Goal: Transaction & Acquisition: Subscribe to service/newsletter

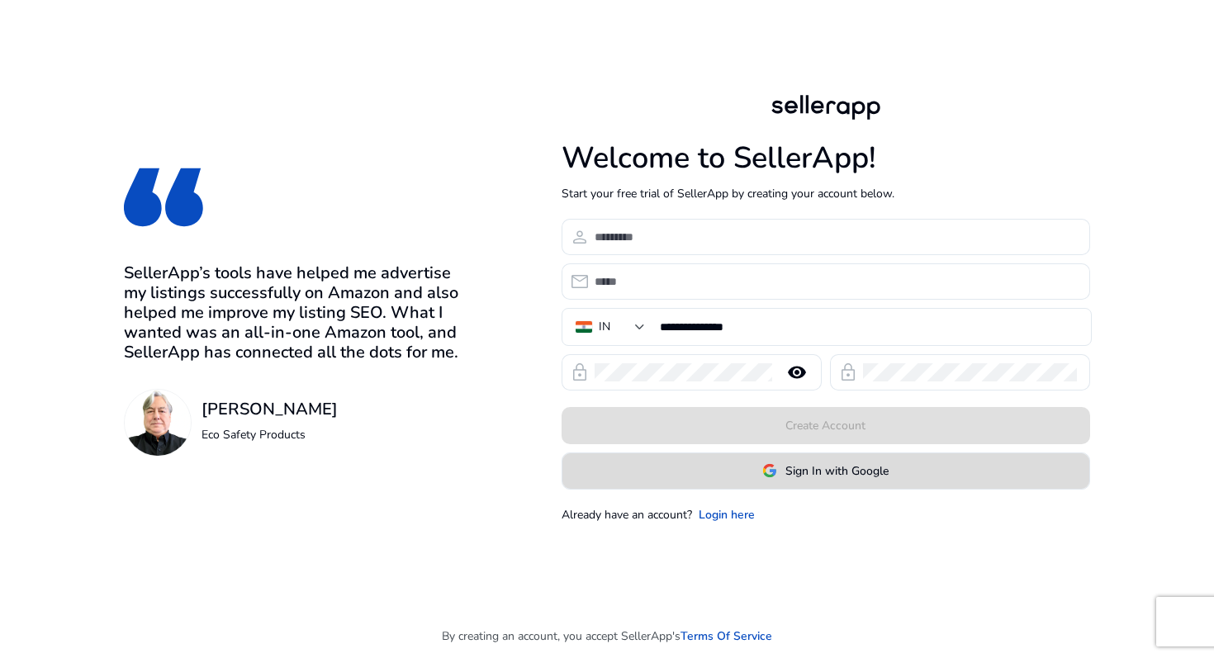
click at [659, 474] on span at bounding box center [826, 471] width 527 height 40
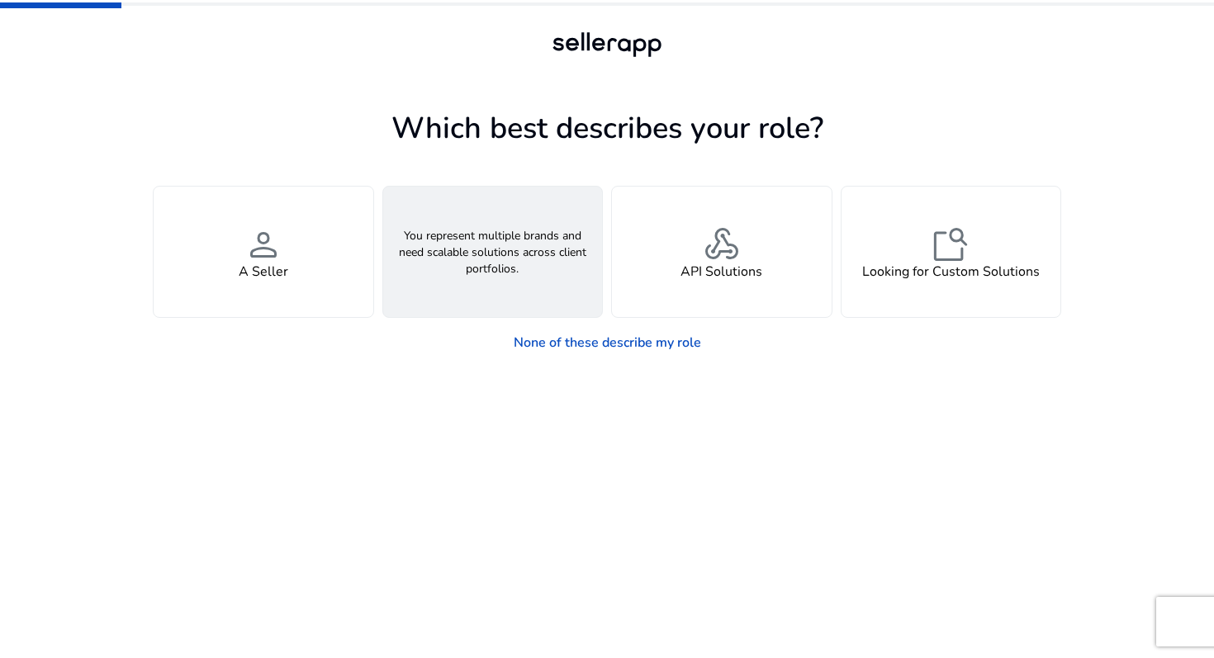
click at [482, 285] on div "groups An Agency" at bounding box center [493, 252] width 220 height 131
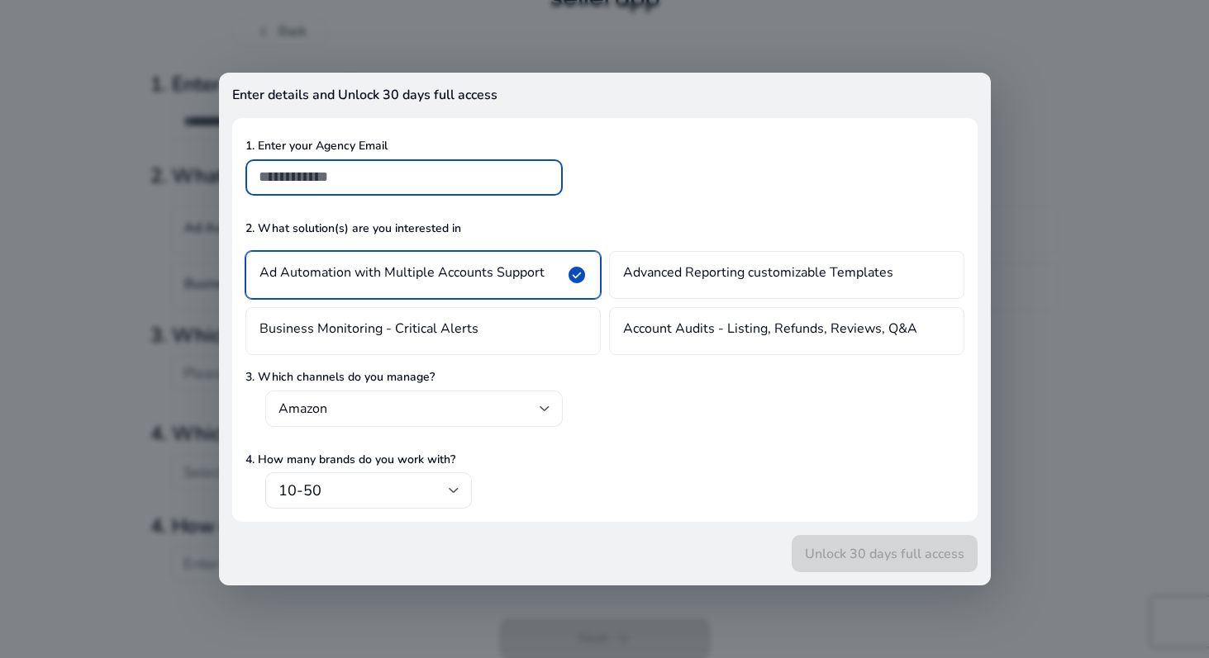
click at [377, 410] on mat-select-trigger "Amazon" at bounding box center [408, 409] width 261 height 17
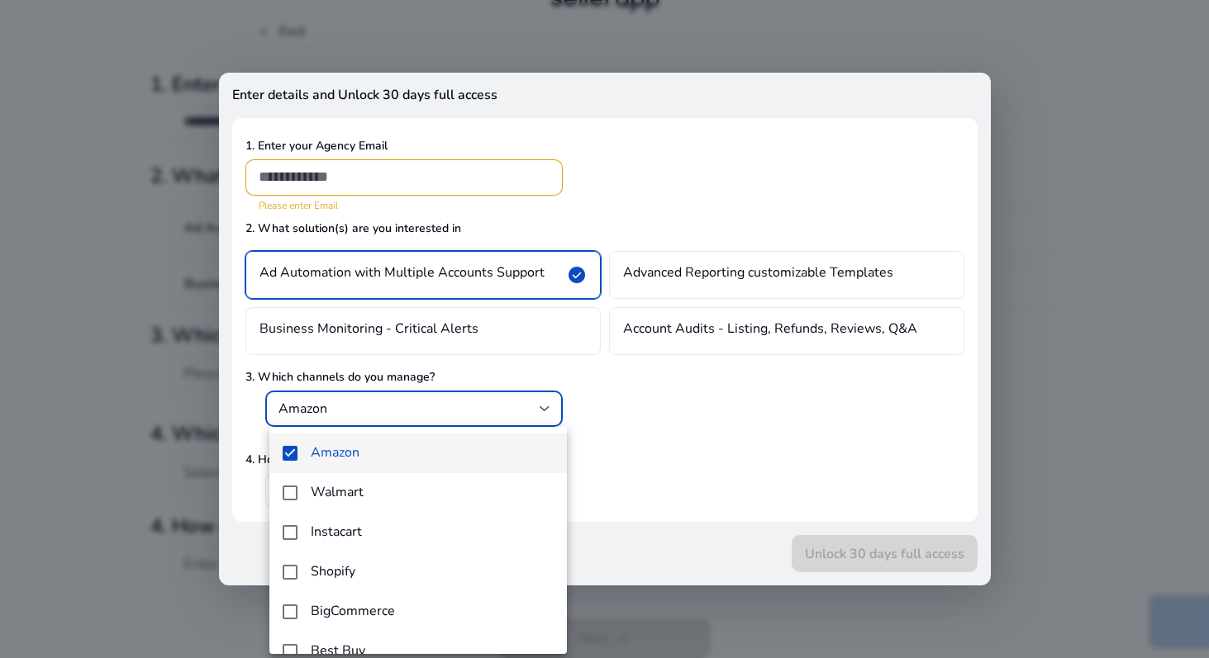
click at [377, 409] on div at bounding box center [604, 329] width 1209 height 658
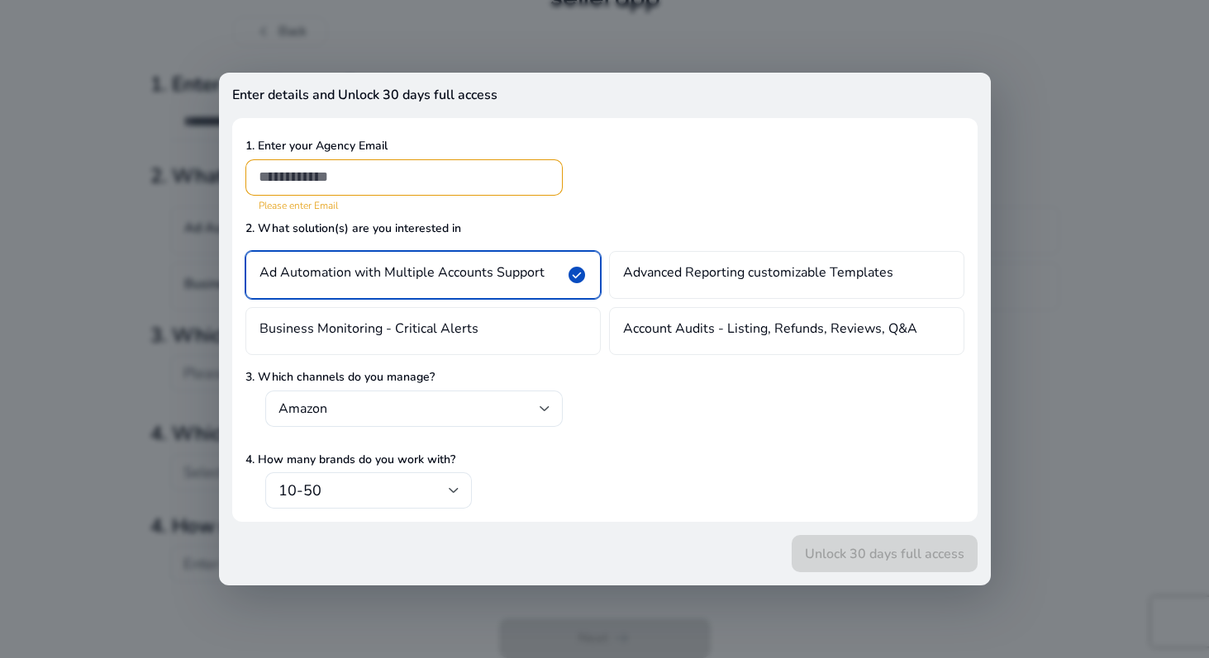
click at [370, 163] on div at bounding box center [404, 177] width 291 height 36
click at [369, 169] on input "email" at bounding box center [404, 177] width 291 height 18
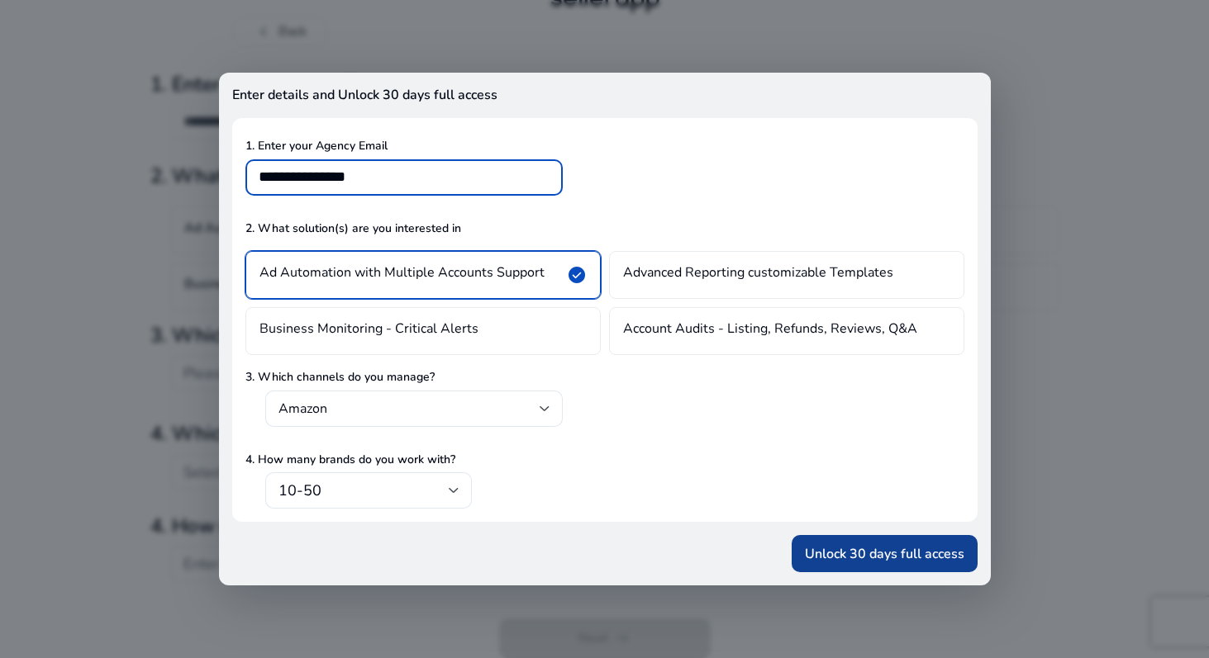
type input "**********"
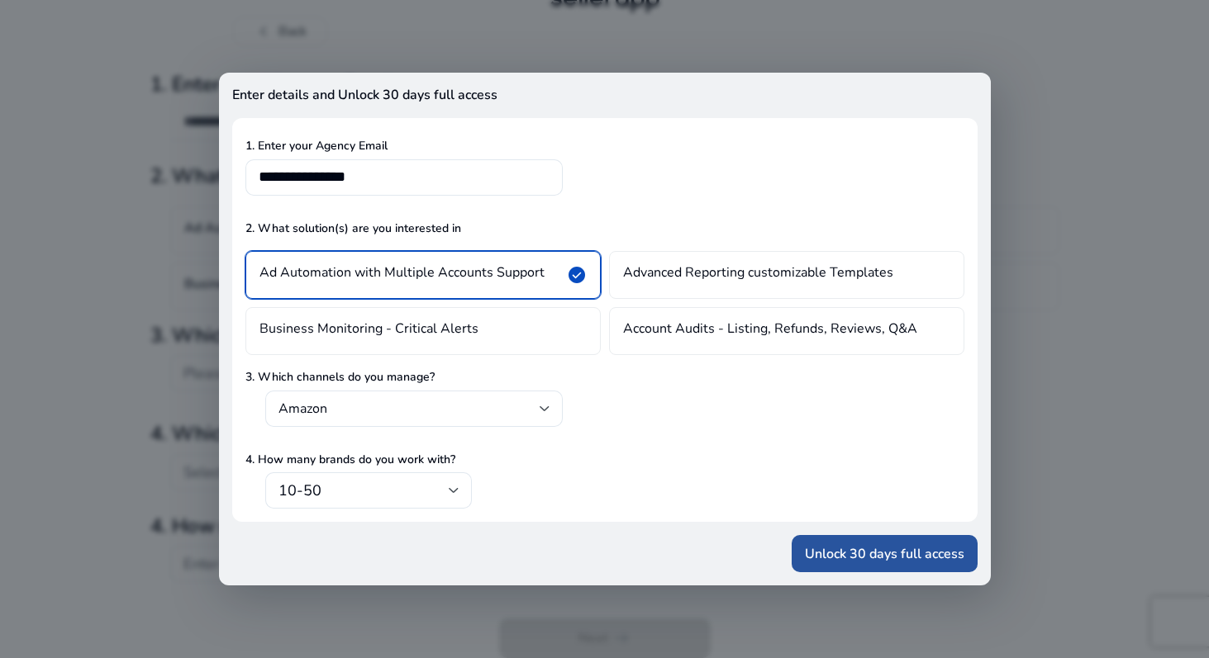
click at [805, 559] on span "Unlock 30 days full access" at bounding box center [884, 554] width 159 height 20
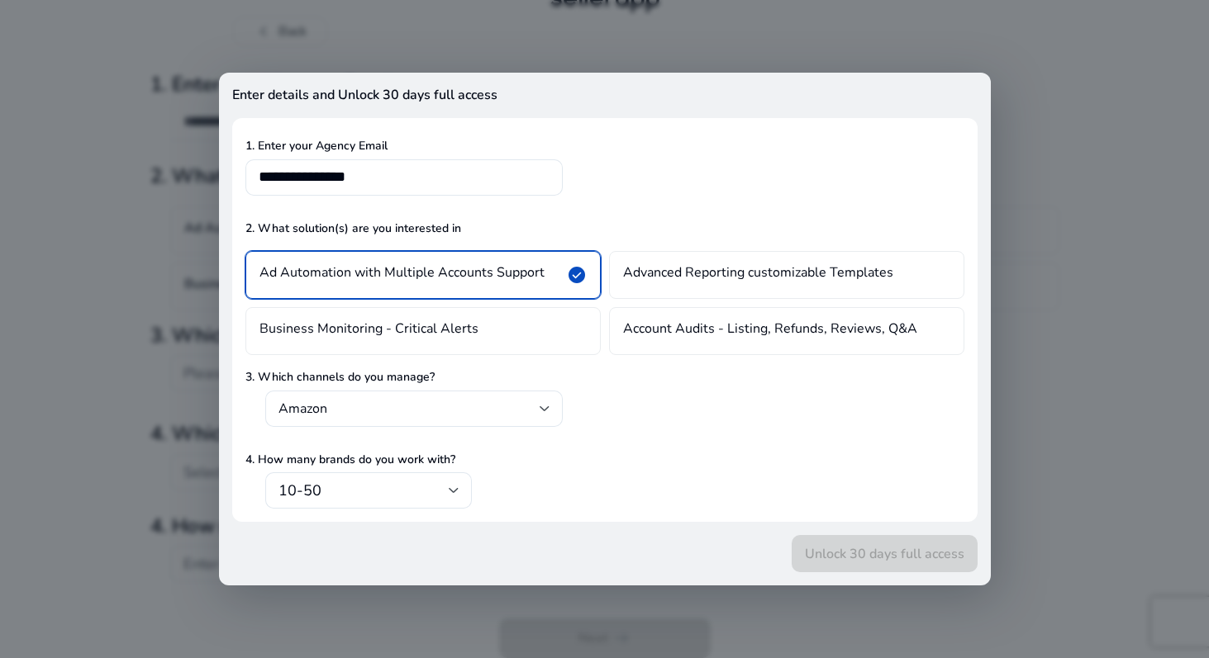
click at [1028, 281] on div at bounding box center [604, 329] width 1209 height 658
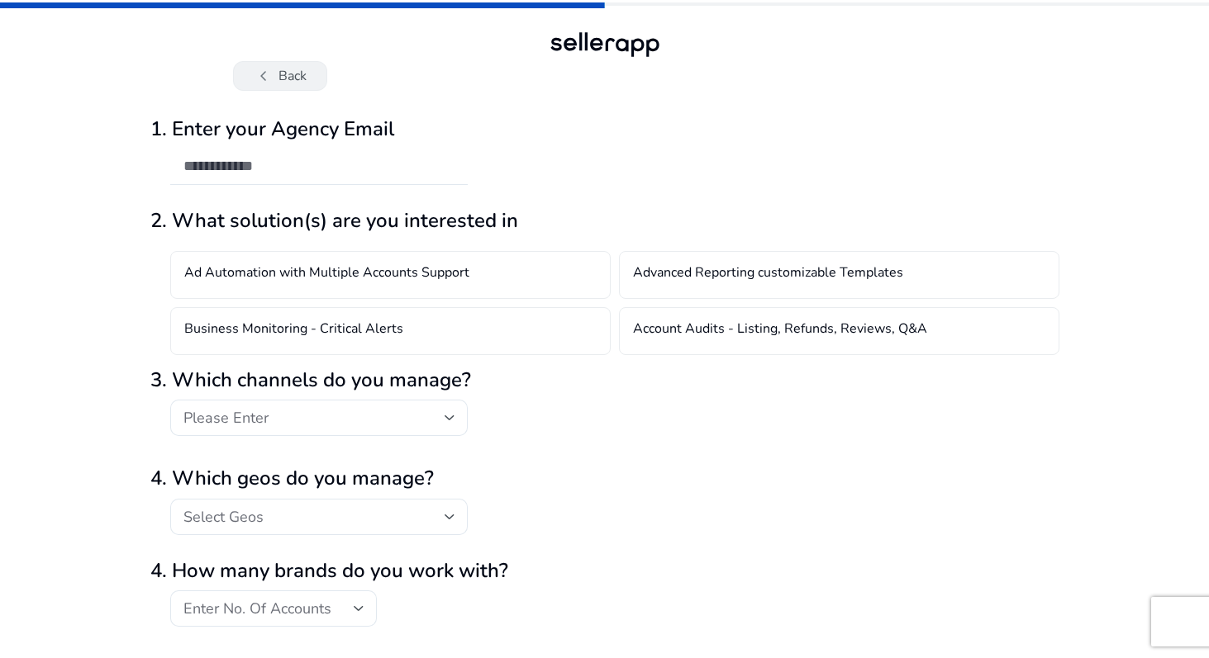
click at [278, 78] on button "chevron_left Back" at bounding box center [280, 76] width 94 height 30
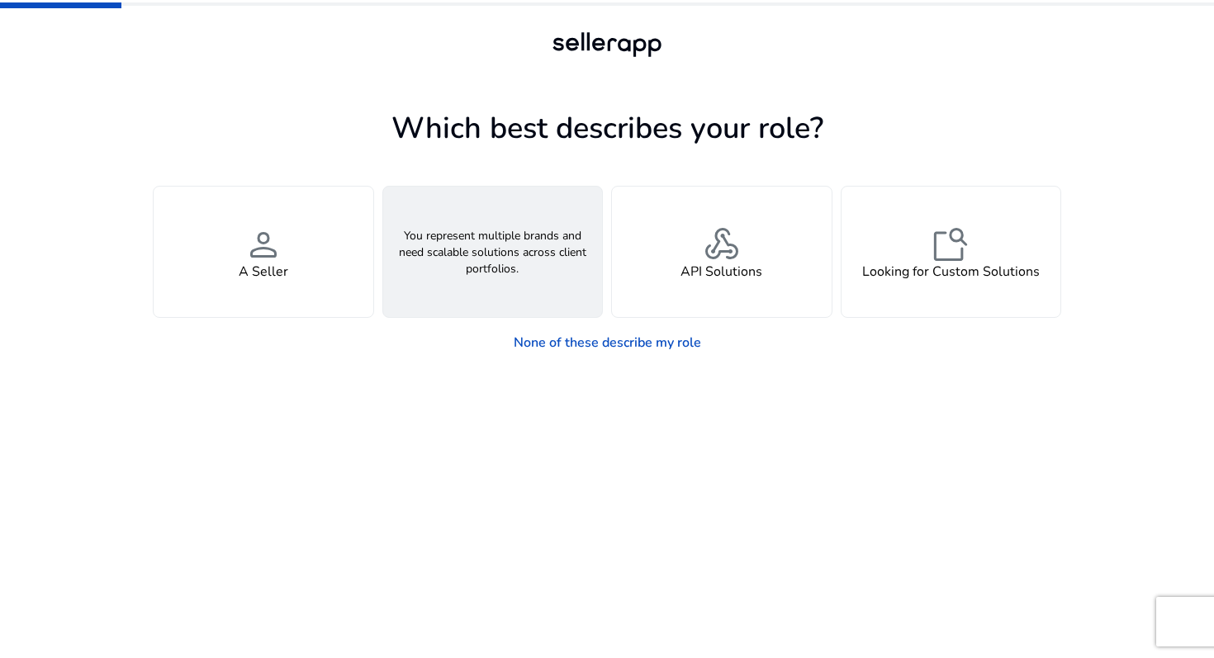
click at [558, 259] on div "groups An Agency" at bounding box center [493, 252] width 220 height 131
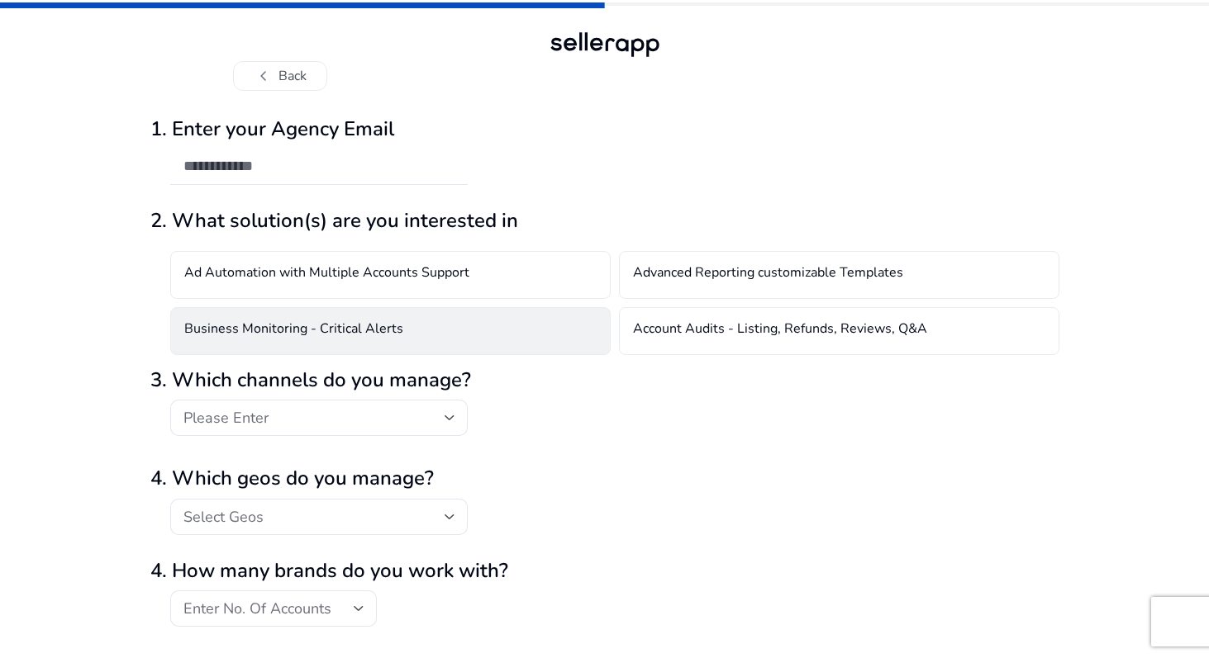
scroll to position [45, 0]
